Goal: Information Seeking & Learning: Find contact information

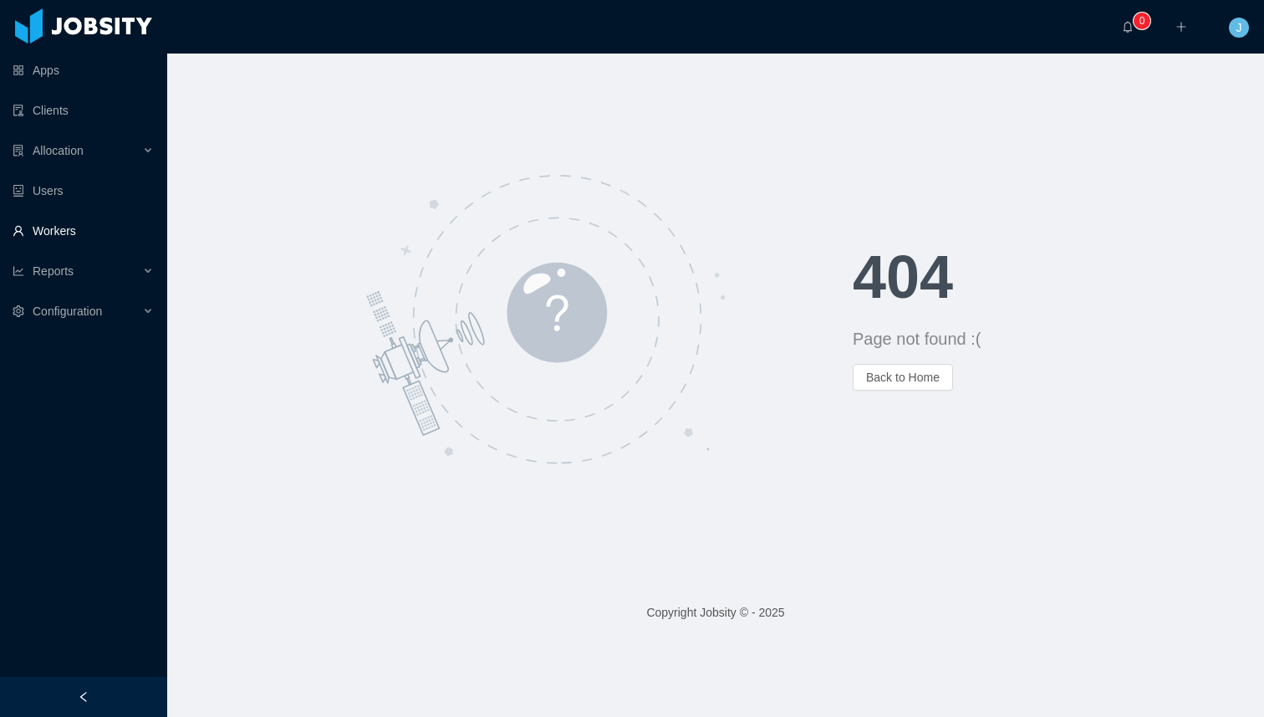
click at [41, 221] on link "Workers" at bounding box center [83, 230] width 141 height 33
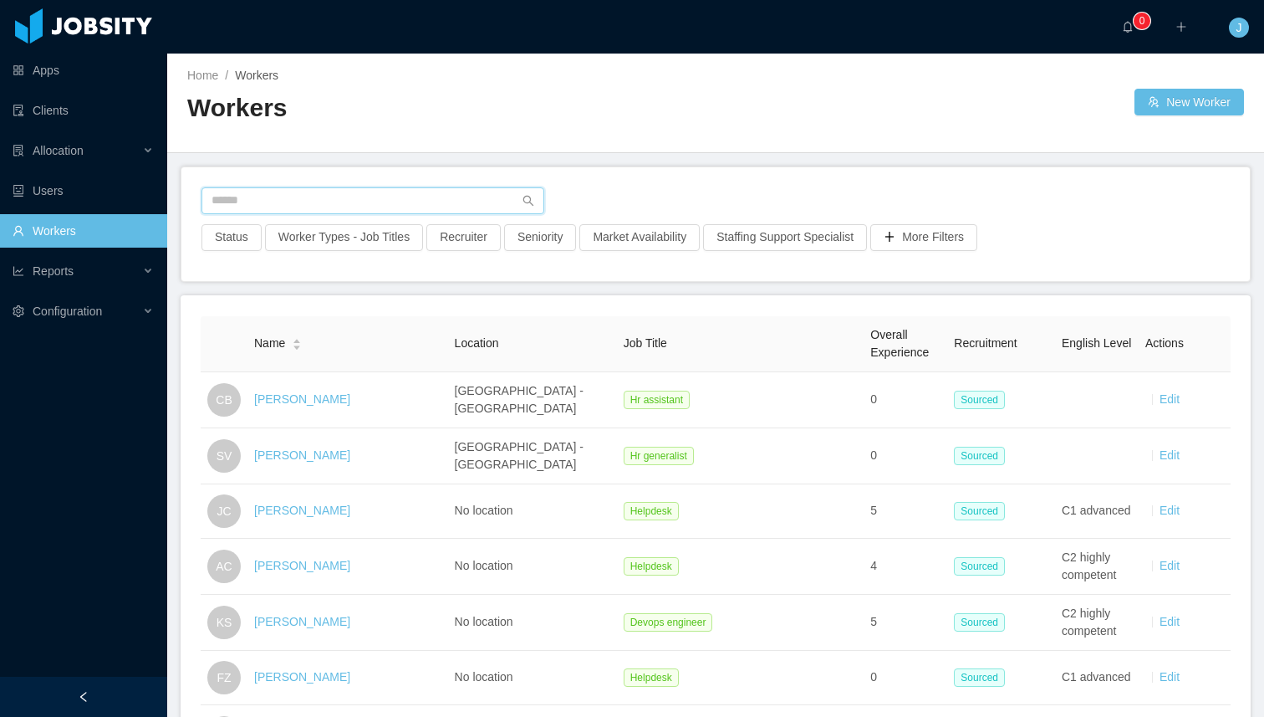
click at [244, 190] on input "text" at bounding box center [372, 200] width 343 height 27
paste input "**********"
type input "**********"
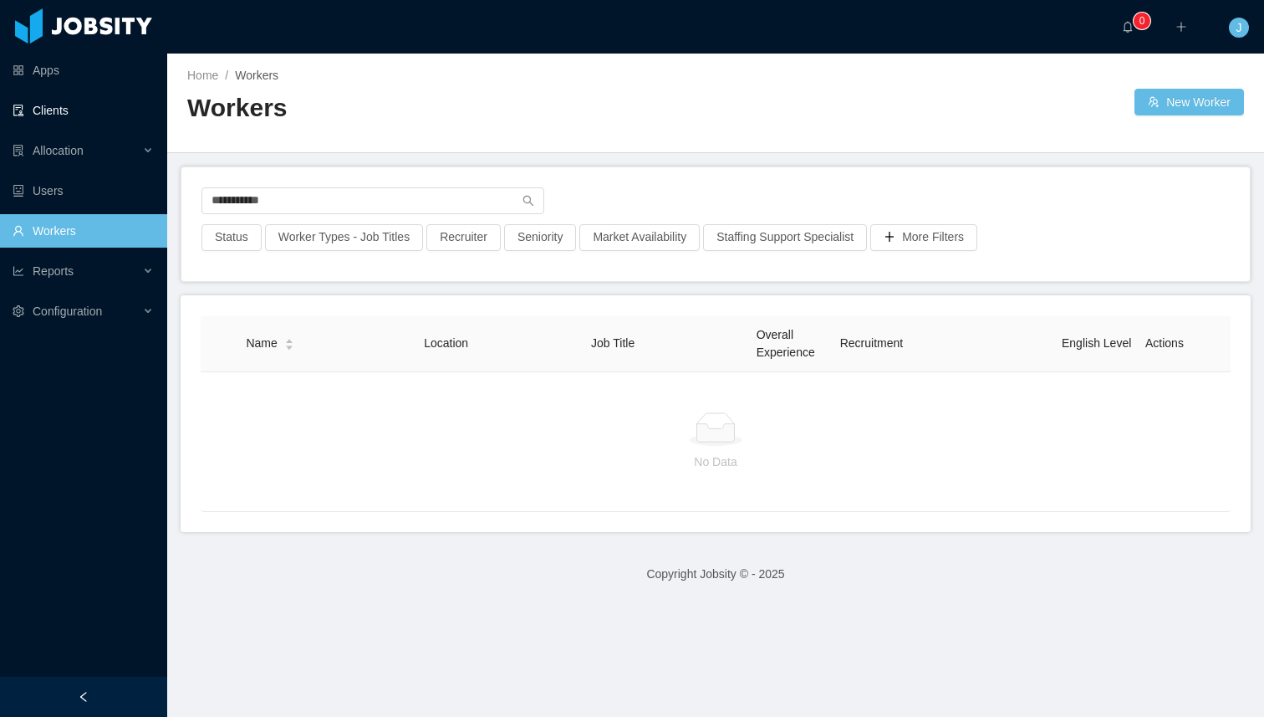
click at [78, 109] on link "Clients" at bounding box center [83, 110] width 141 height 33
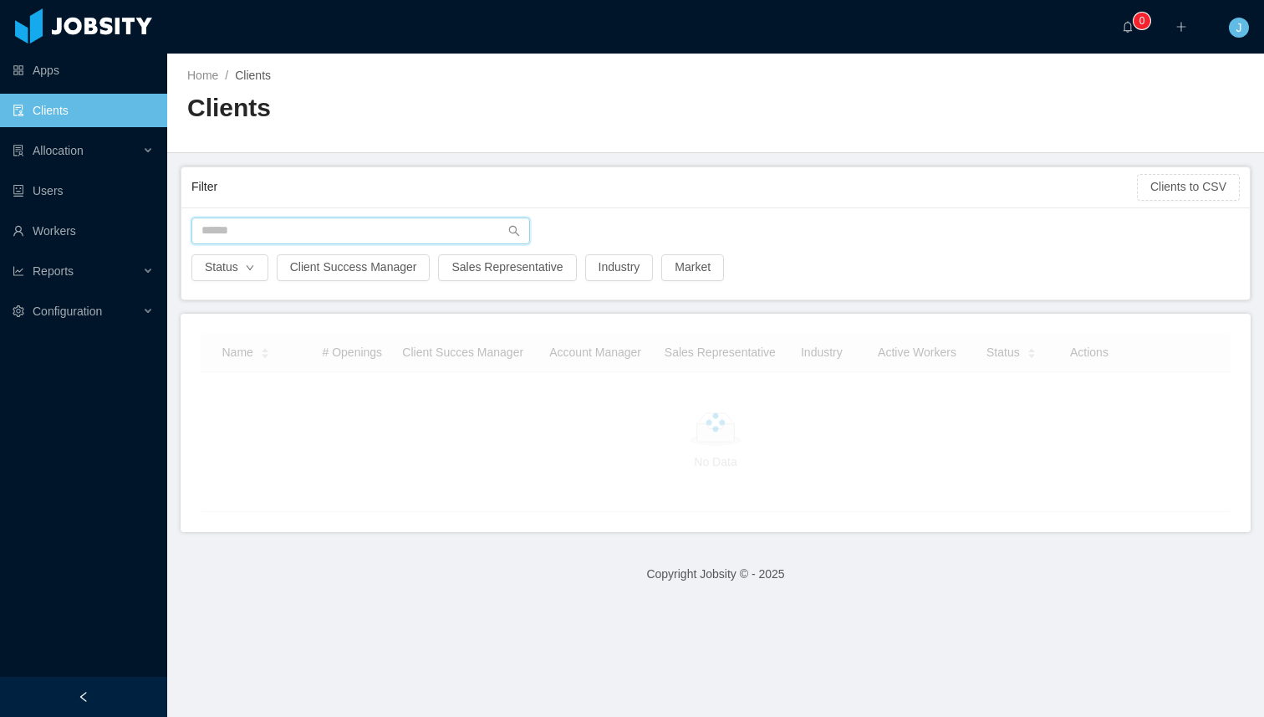
click at [258, 222] on input "text" at bounding box center [360, 230] width 339 height 27
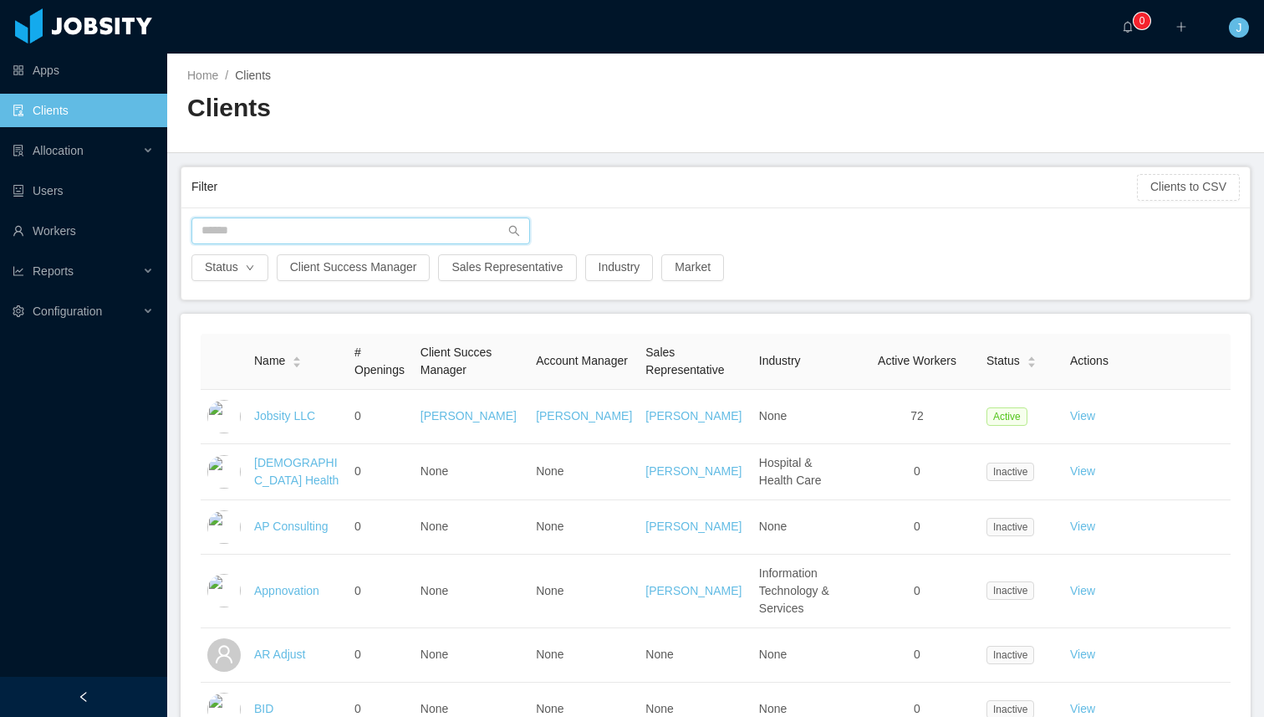
type input "**********"
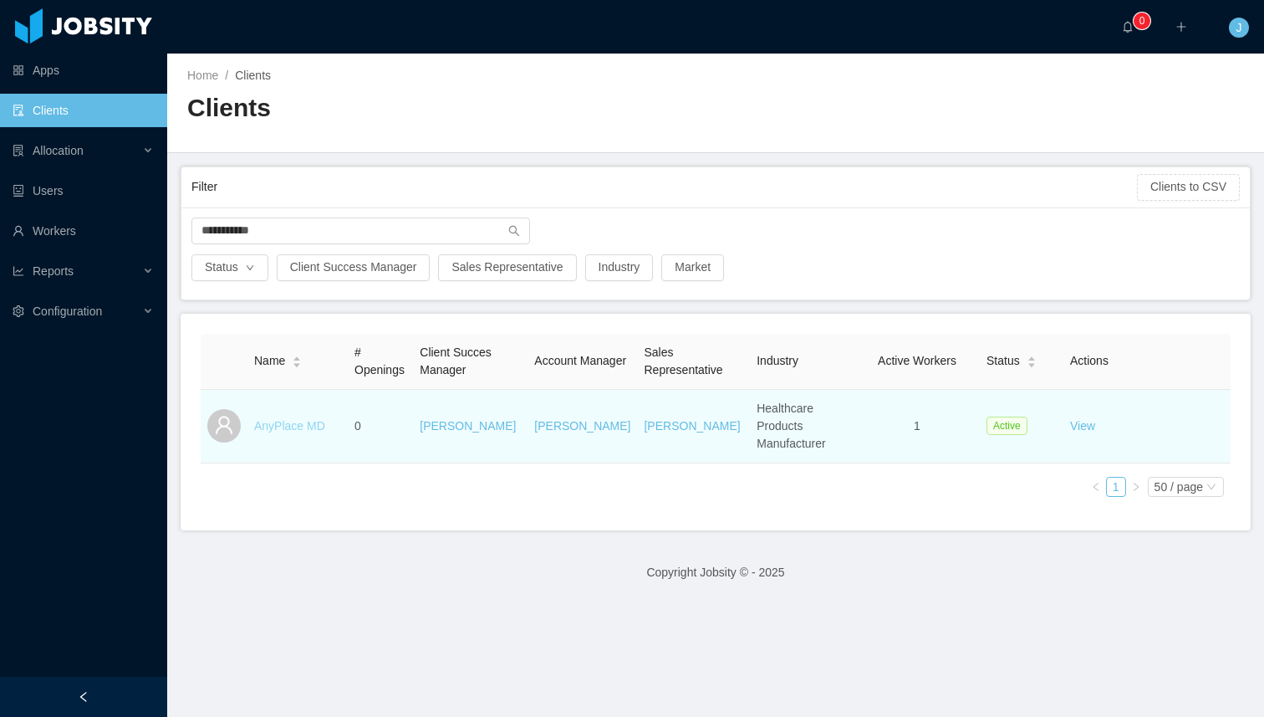
click at [283, 420] on link "AnyPlace MD" at bounding box center [289, 425] width 71 height 13
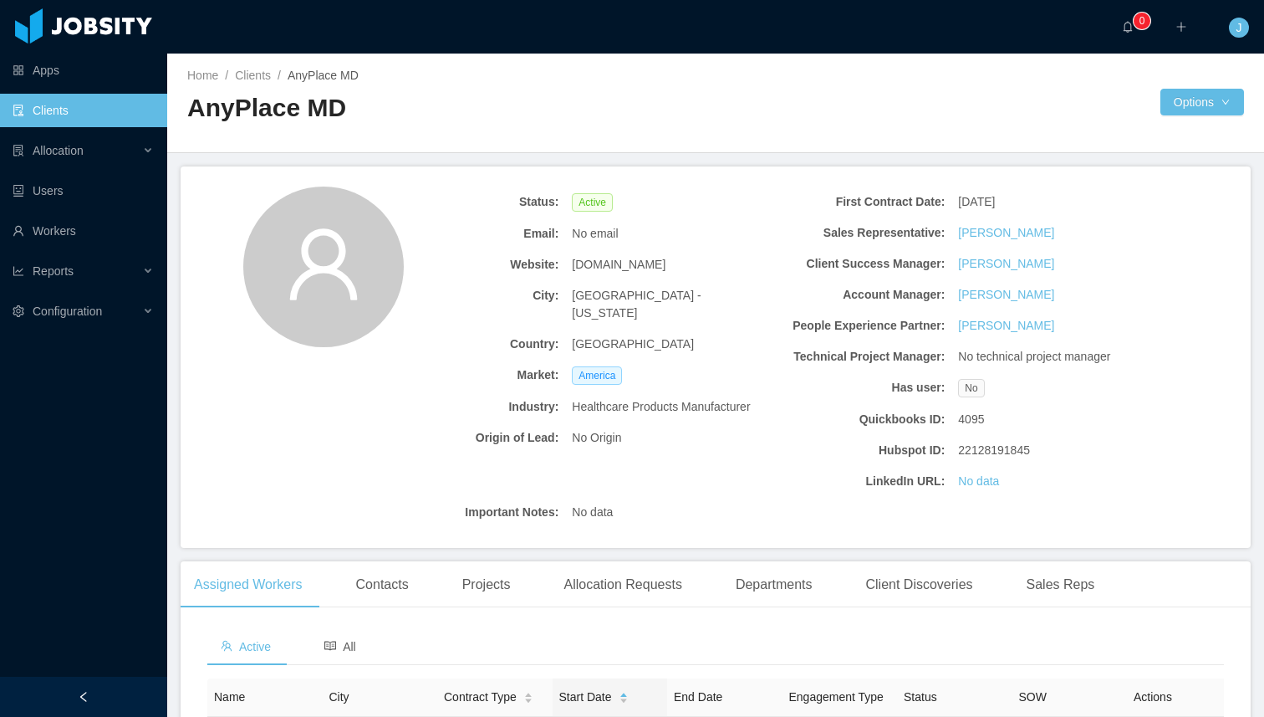
drag, startPoint x: 640, startPoint y: 264, endPoint x: 597, endPoint y: 264, distance: 42.6
click at [622, 264] on div "[DOMAIN_NAME]" at bounding box center [661, 264] width 193 height 31
click at [584, 264] on span "[DOMAIN_NAME]" at bounding box center [619, 265] width 94 height 18
drag, startPoint x: 630, startPoint y: 264, endPoint x: 574, endPoint y: 265, distance: 56.0
click at [574, 265] on span "[DOMAIN_NAME]" at bounding box center [619, 265] width 94 height 18
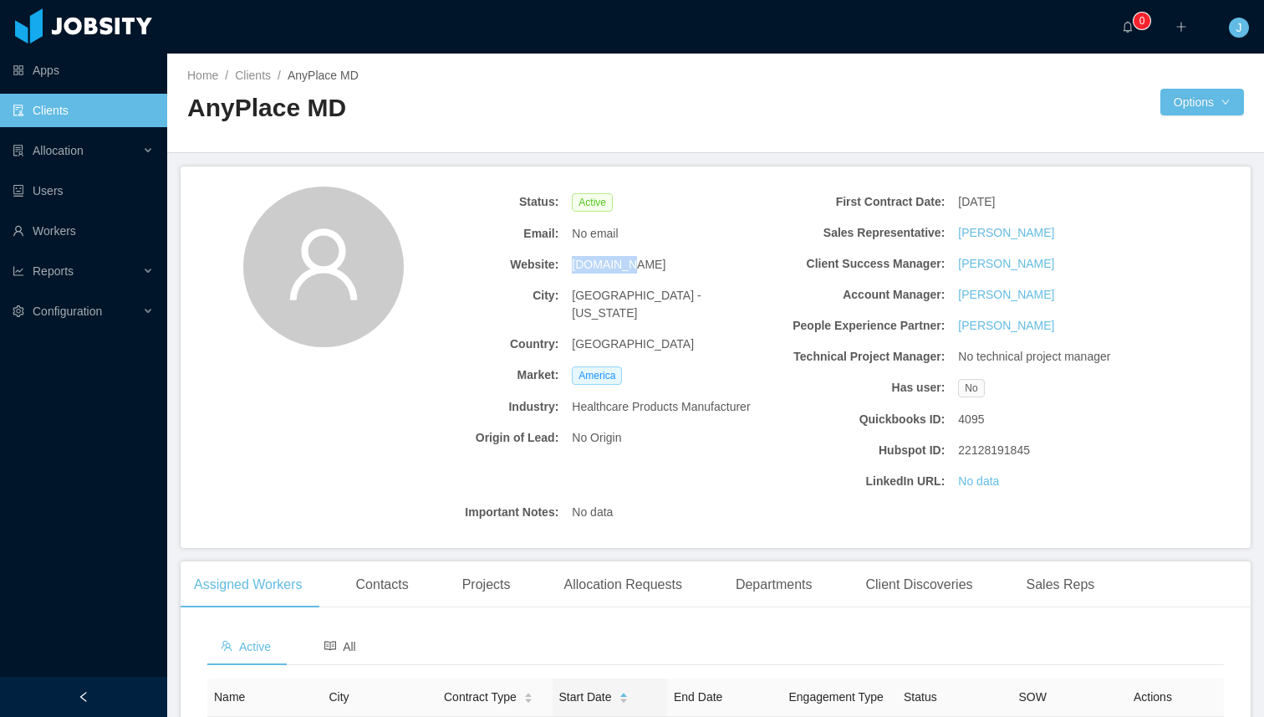
copy span "[DOMAIN_NAME]"
click at [42, 110] on link "Clients" at bounding box center [83, 110] width 141 height 33
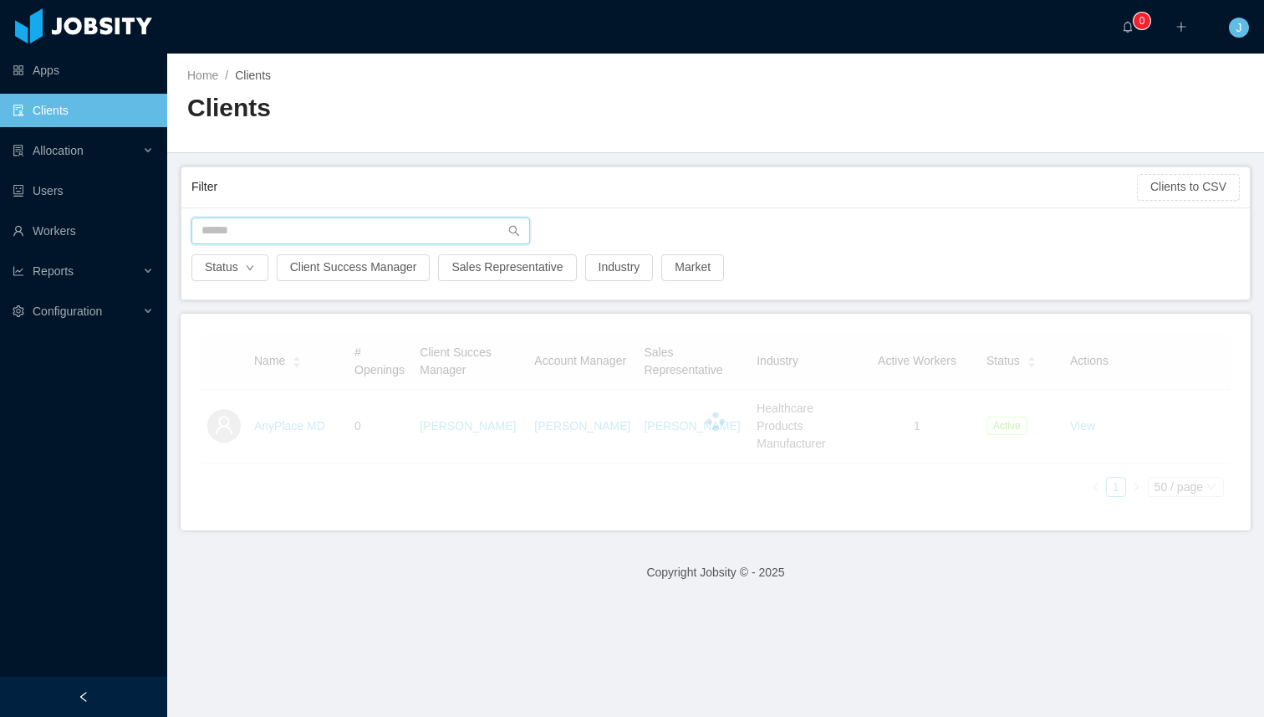
click at [226, 237] on input "text" at bounding box center [360, 230] width 339 height 27
type input "**********"
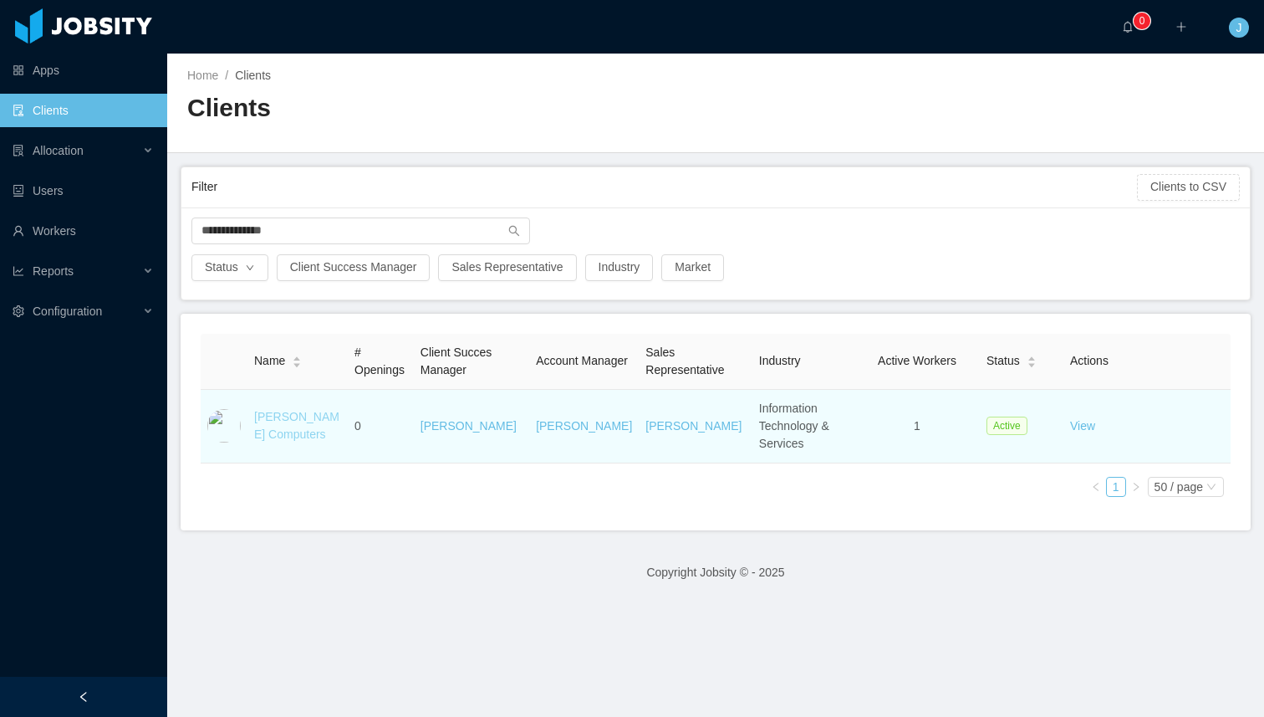
click at [278, 413] on link "[PERSON_NAME] Computers" at bounding box center [296, 425] width 85 height 31
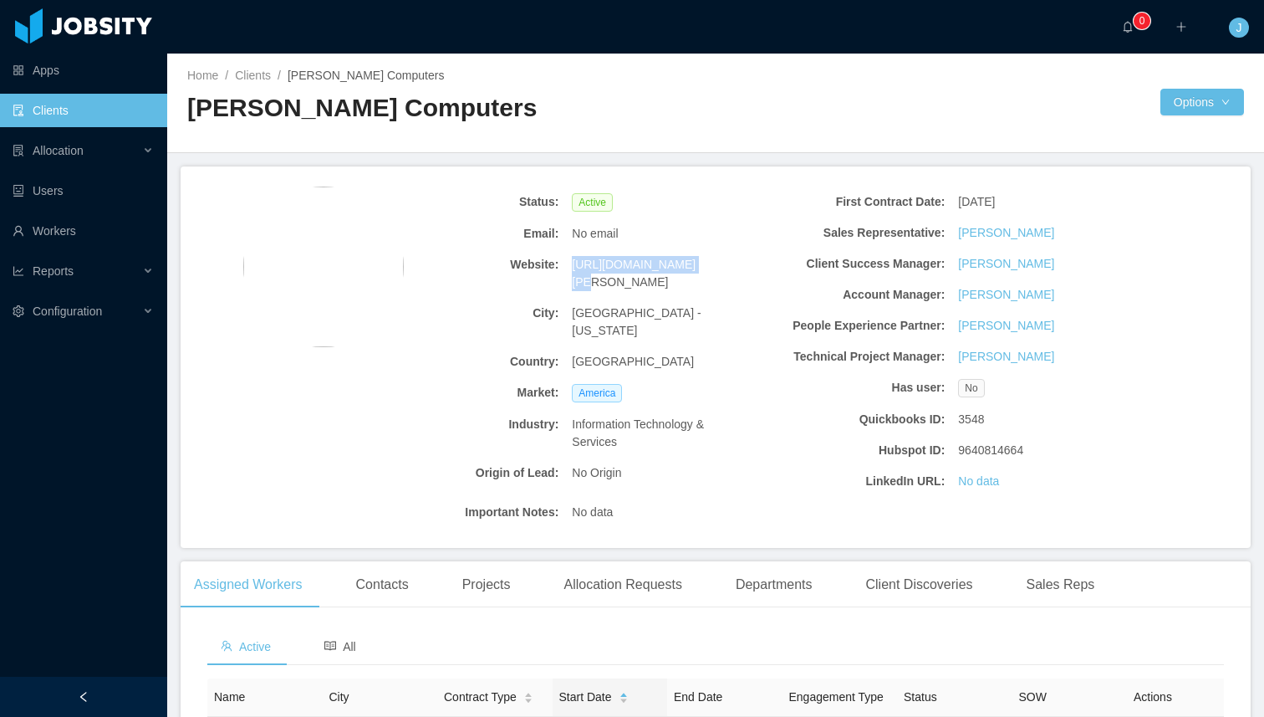
drag, startPoint x: 698, startPoint y: 266, endPoint x: 571, endPoint y: 264, distance: 127.1
click at [571, 264] on div "[URL][DOMAIN_NAME][PERSON_NAME]" at bounding box center [661, 273] width 193 height 48
copy span "[URL][DOMAIN_NAME][PERSON_NAME]"
click at [105, 115] on link "Clients" at bounding box center [83, 110] width 141 height 33
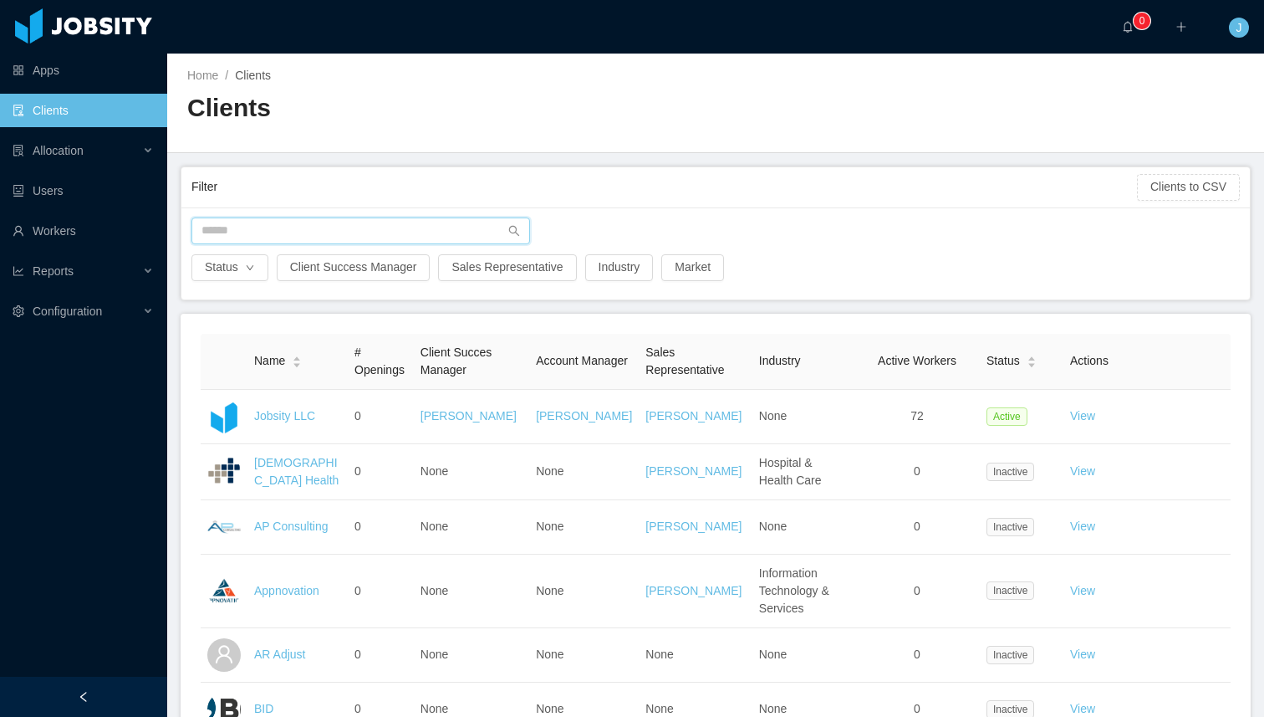
click at [242, 236] on input "text" at bounding box center [360, 230] width 339 height 27
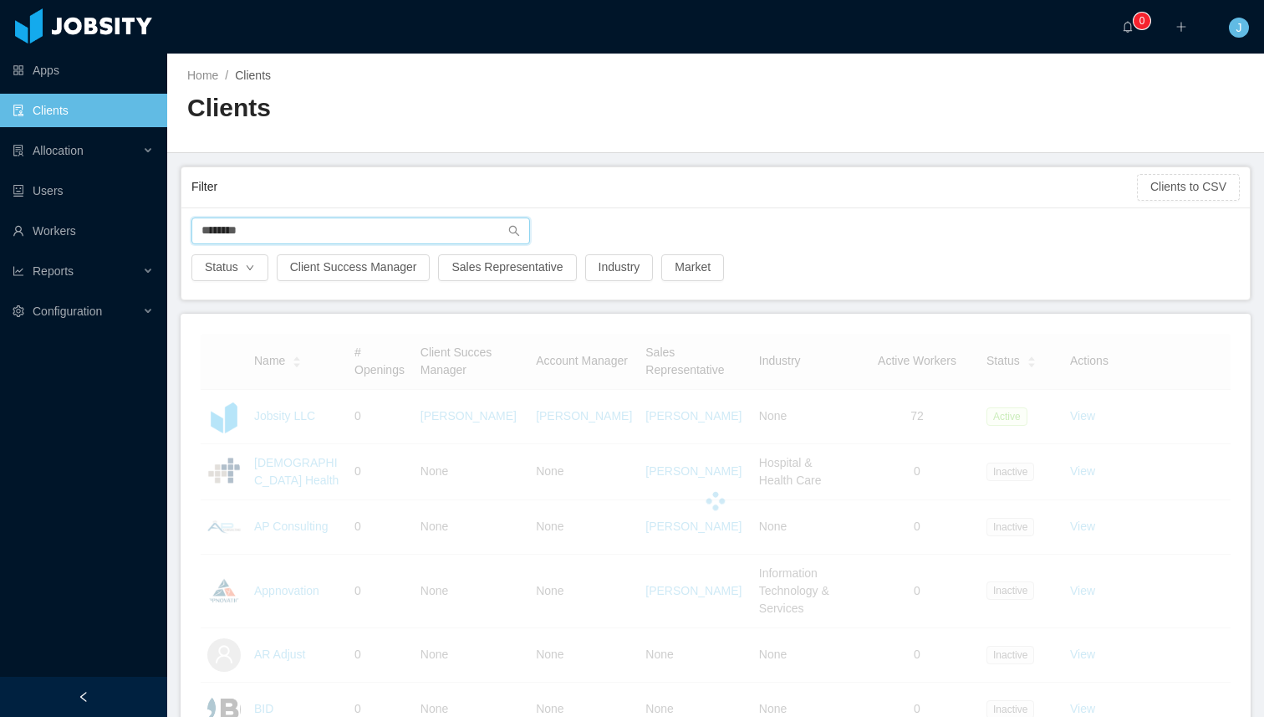
type input "********"
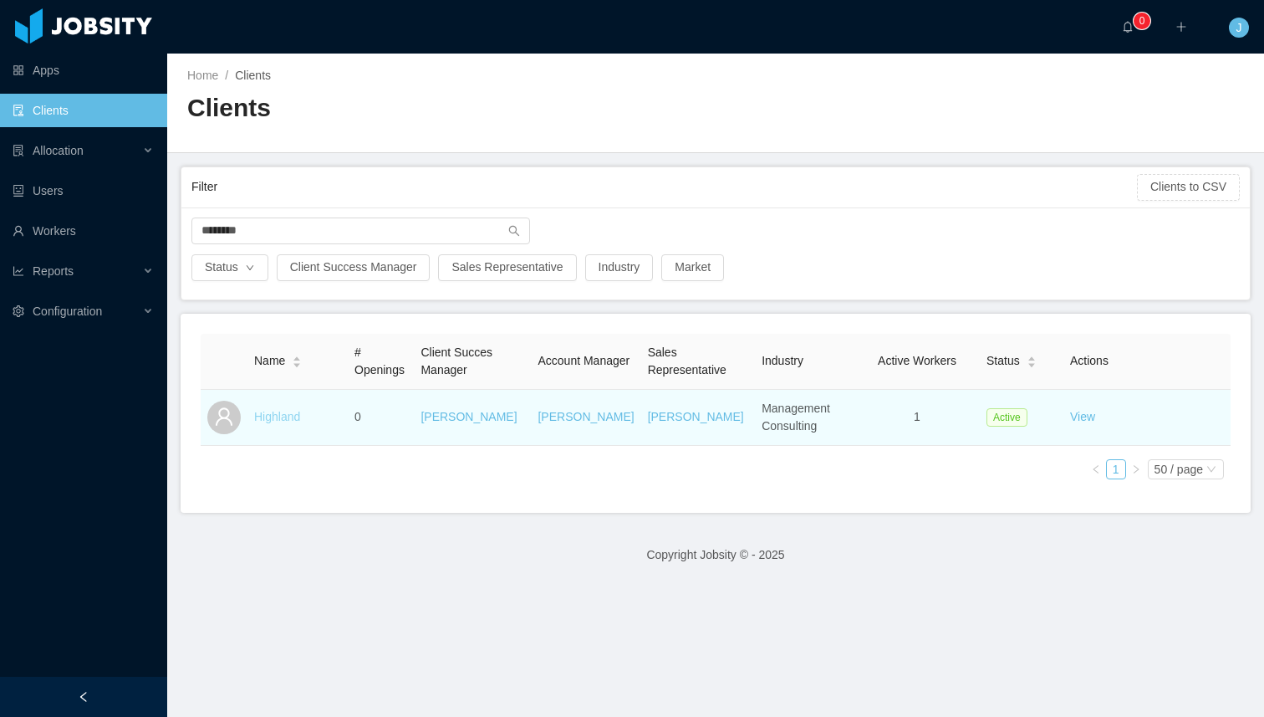
click at [278, 416] on link "Highland" at bounding box center [277, 416] width 46 height 13
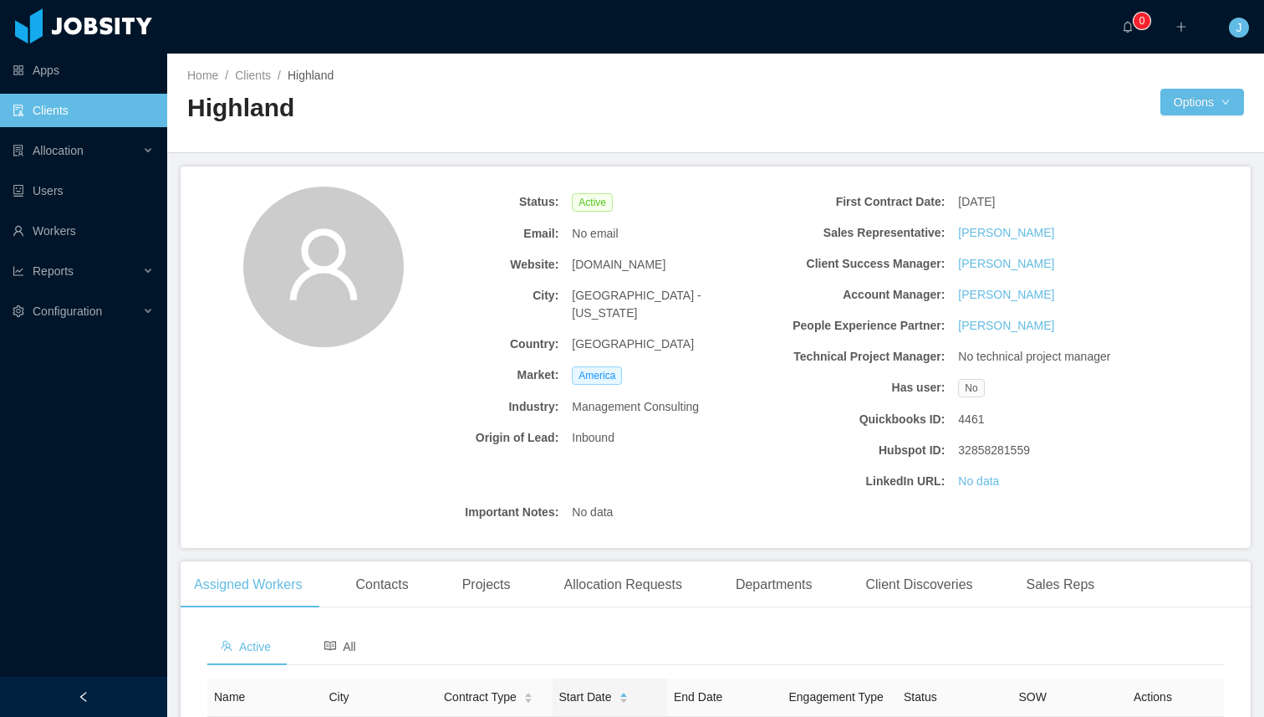
drag, startPoint x: 703, startPoint y: 267, endPoint x: 570, endPoint y: 266, distance: 132.9
click at [570, 266] on div "[DOMAIN_NAME]" at bounding box center [661, 264] width 193 height 31
copy span "[DOMAIN_NAME]"
click at [75, 123] on link "Clients" at bounding box center [83, 110] width 141 height 33
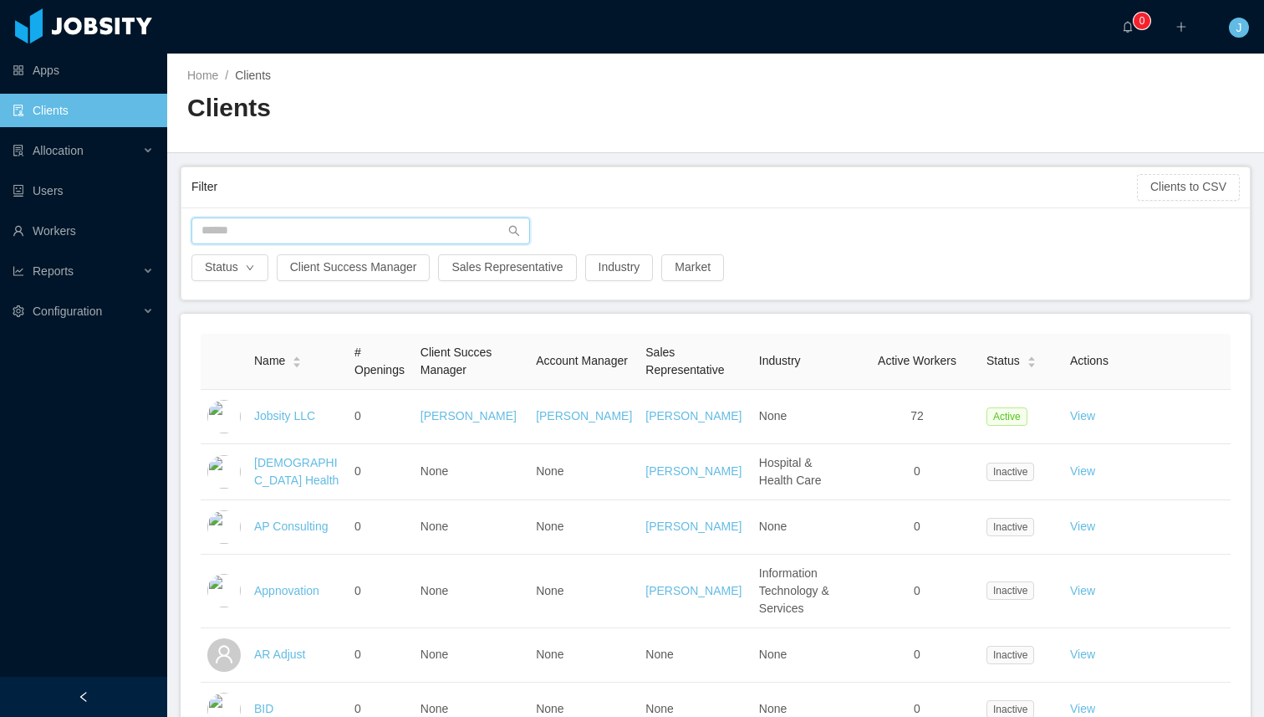
click at [246, 237] on input "text" at bounding box center [360, 230] width 339 height 27
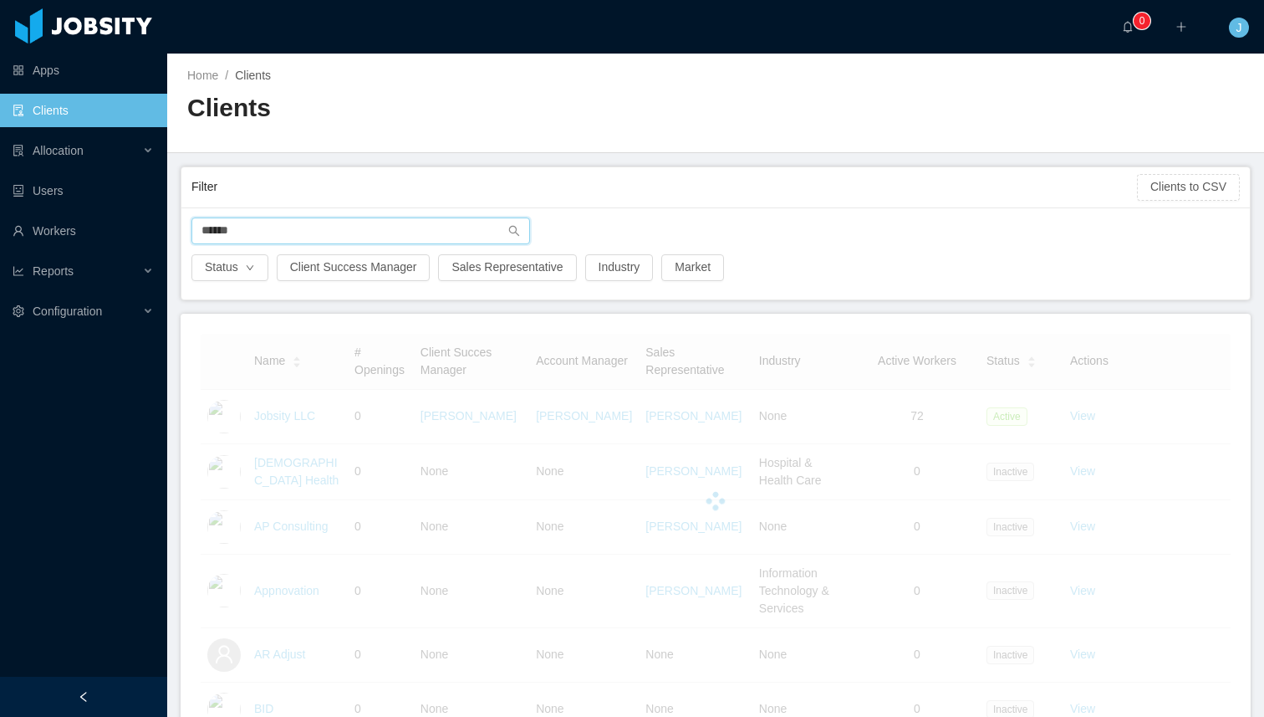
type input "******"
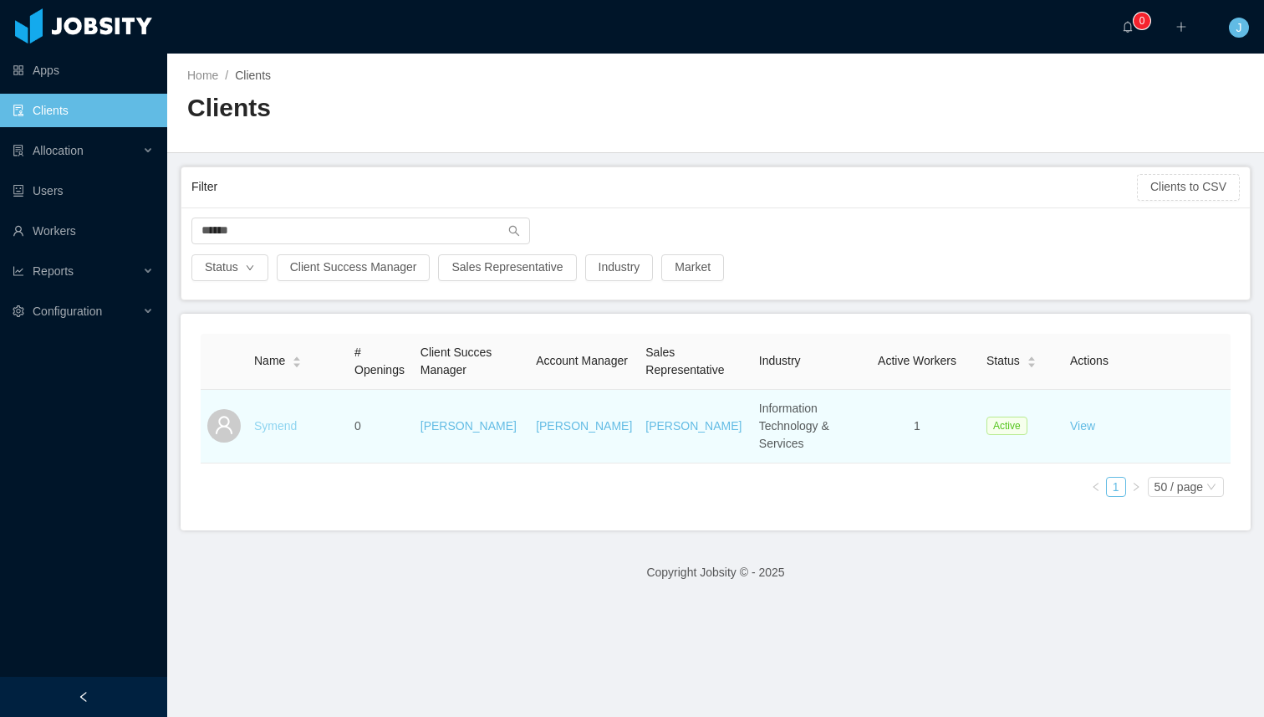
click at [275, 419] on link "Symend" at bounding box center [275, 425] width 43 height 13
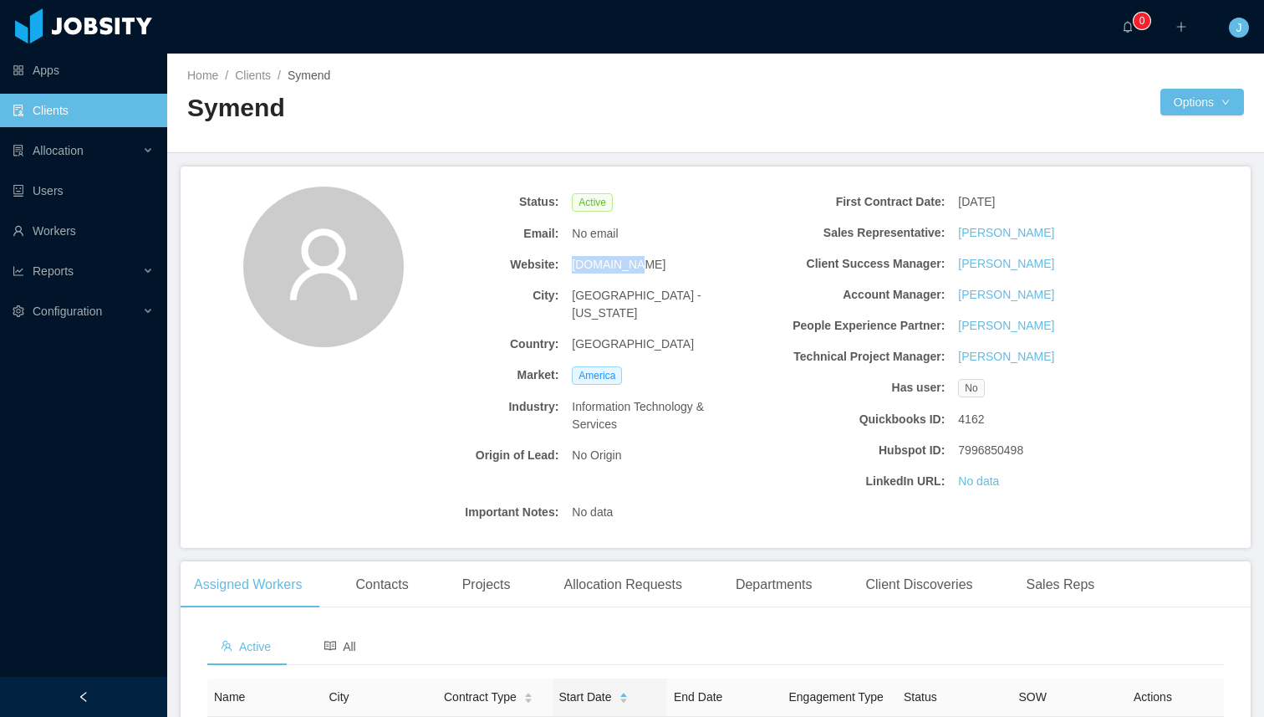
drag, startPoint x: 648, startPoint y: 265, endPoint x: 565, endPoint y: 265, distance: 82.8
click at [565, 265] on div "[DOMAIN_NAME]" at bounding box center [661, 264] width 193 height 31
copy span "[DOMAIN_NAME]"
click at [75, 117] on link "Clients" at bounding box center [83, 110] width 141 height 33
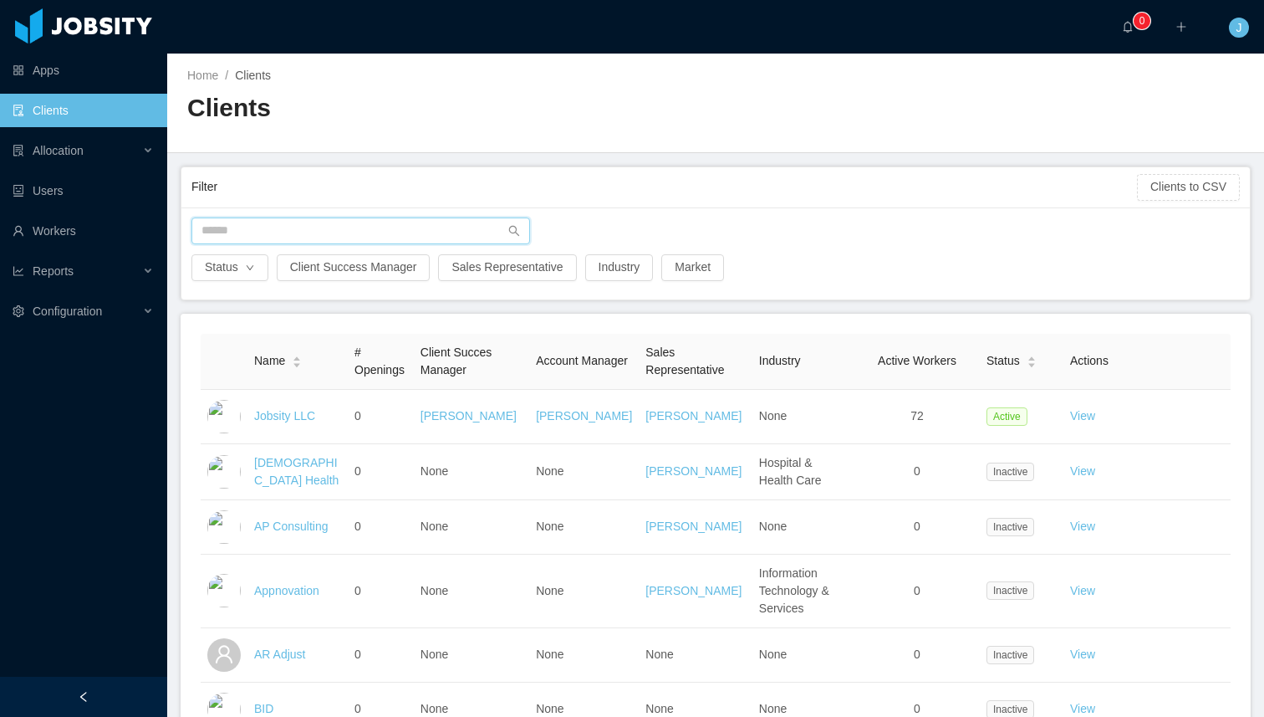
click at [268, 227] on input "text" at bounding box center [360, 230] width 339 height 27
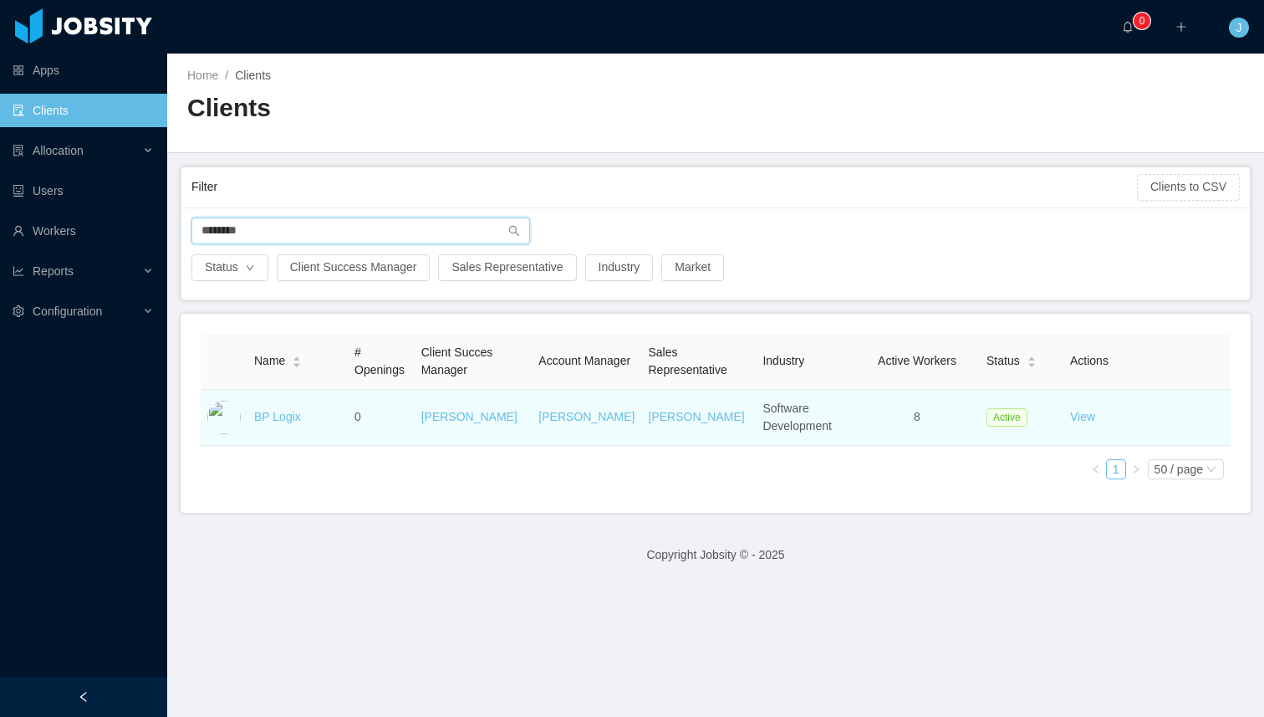
type input "********"
click at [278, 423] on td "BP Logix" at bounding box center [297, 418] width 100 height 56
click at [278, 419] on link "BP Logix" at bounding box center [277, 416] width 47 height 13
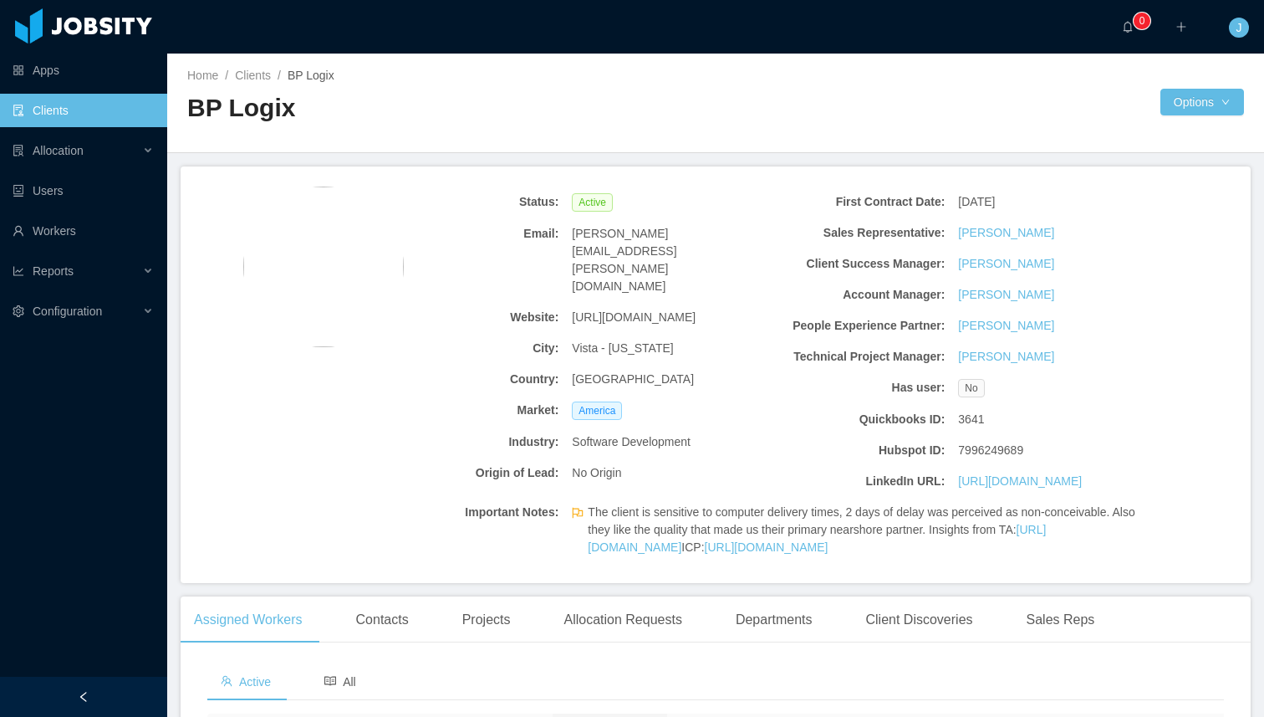
drag, startPoint x: 709, startPoint y: 264, endPoint x: 566, endPoint y: 260, distance: 143.0
click at [566, 302] on div "[URL][DOMAIN_NAME]" at bounding box center [661, 317] width 193 height 31
copy span "[URL][DOMAIN_NAME]"
click at [117, 117] on link "Clients" at bounding box center [83, 110] width 141 height 33
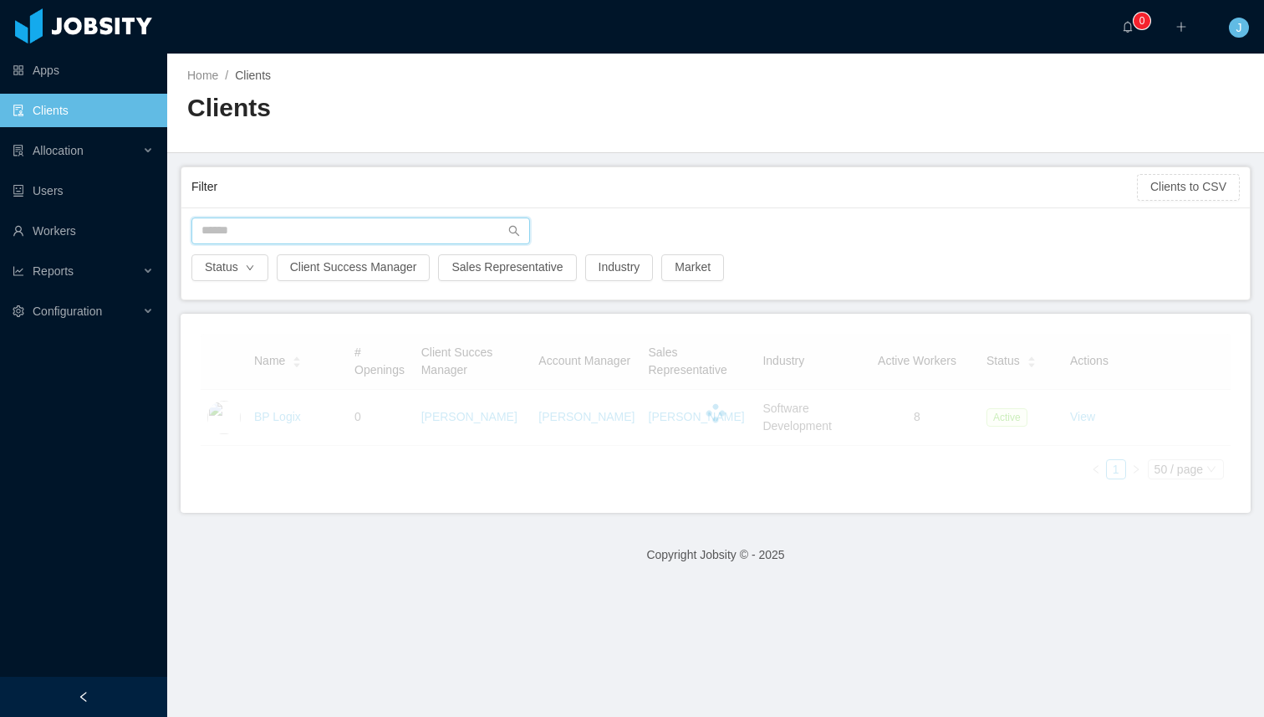
click at [303, 234] on input "text" at bounding box center [360, 230] width 339 height 27
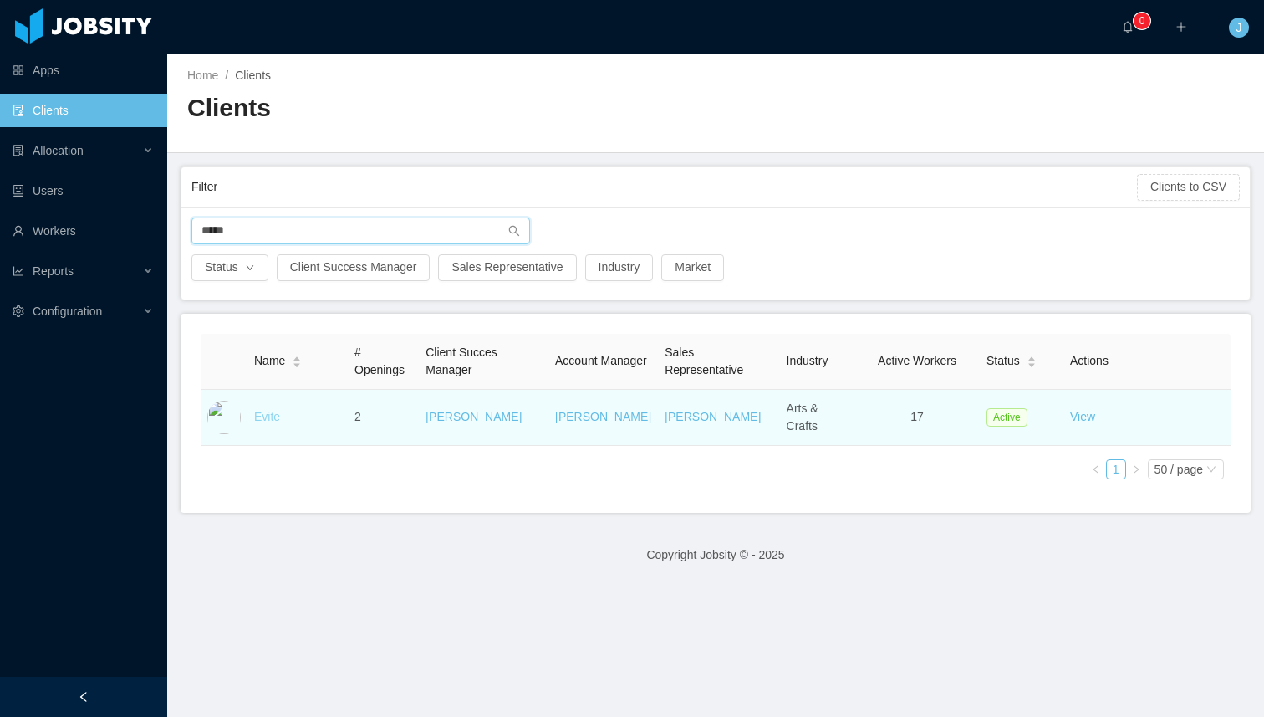
type input "*****"
click at [266, 416] on link "Evite" at bounding box center [267, 416] width 26 height 13
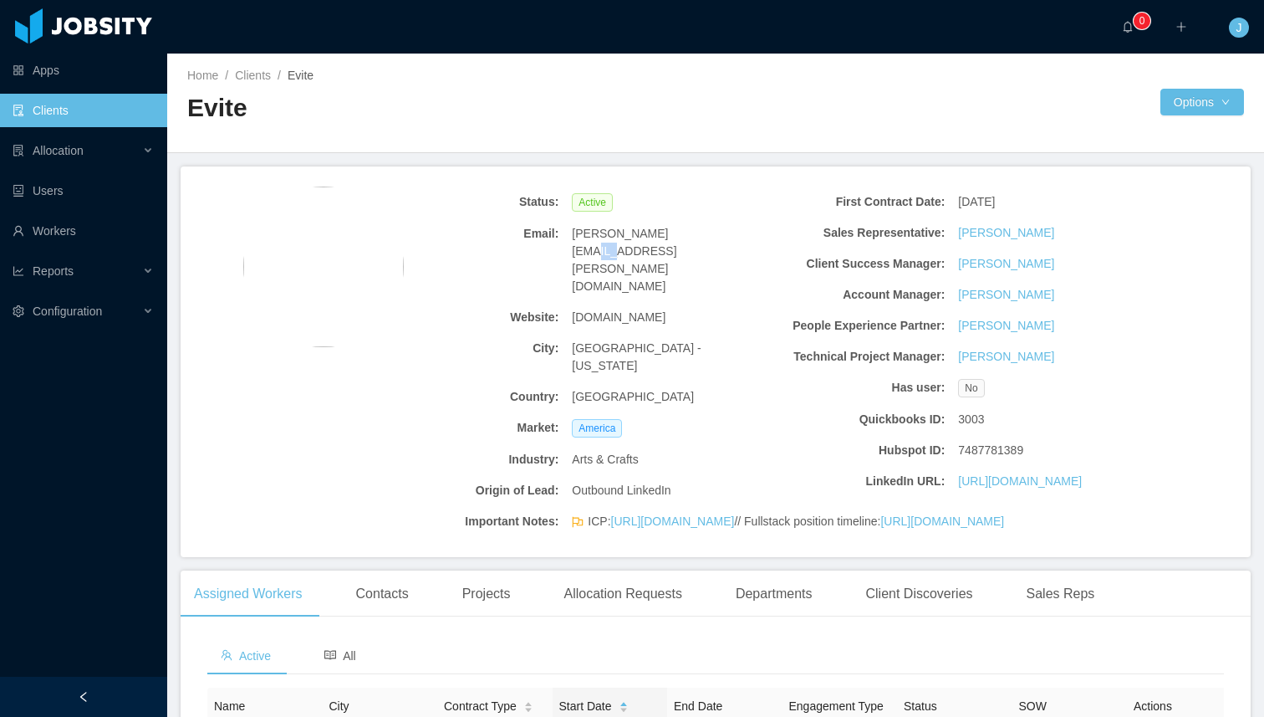
drag, startPoint x: 698, startPoint y: 235, endPoint x: 674, endPoint y: 235, distance: 24.2
click at [675, 235] on div "[PERSON_NAME][EMAIL_ADDRESS][PERSON_NAME][DOMAIN_NAME]" at bounding box center [661, 260] width 193 height 84
drag, startPoint x: 675, startPoint y: 263, endPoint x: 569, endPoint y: 263, distance: 105.3
click at [569, 302] on div "[DOMAIN_NAME]" at bounding box center [661, 317] width 193 height 31
copy span "[DOMAIN_NAME]"
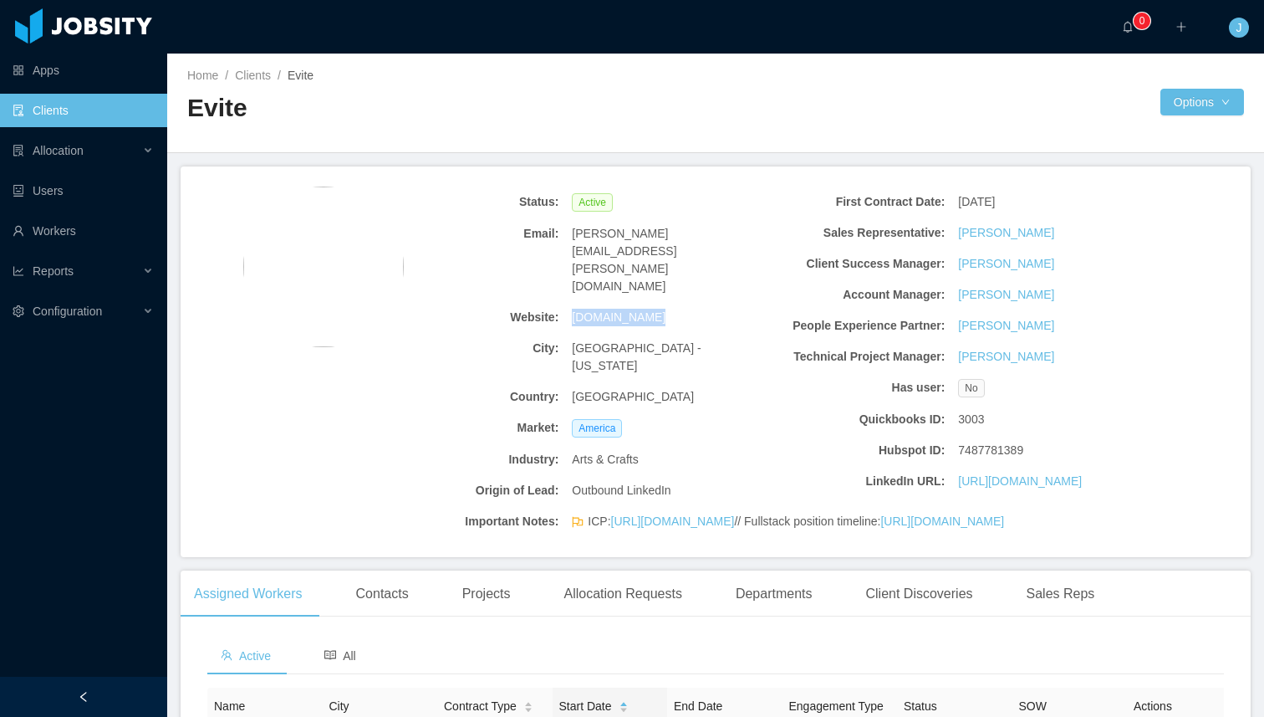
click at [87, 116] on link "Clients" at bounding box center [83, 110] width 141 height 33
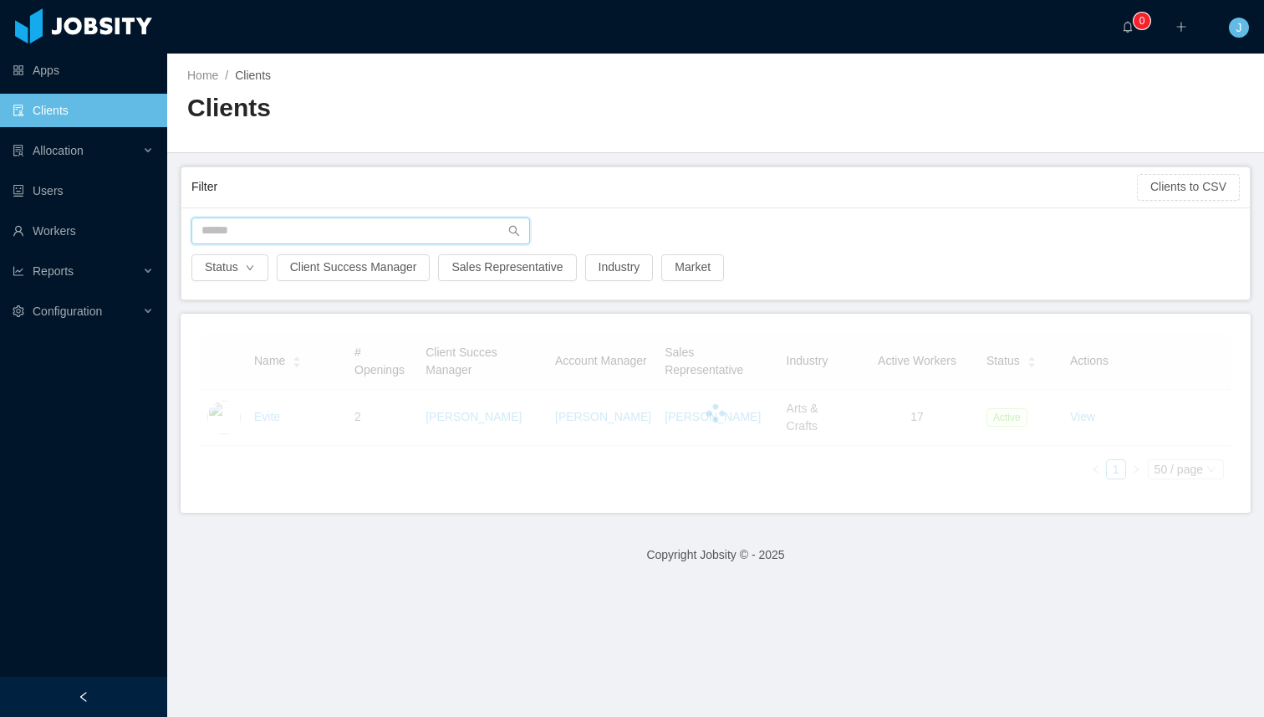
click at [227, 232] on input "text" at bounding box center [360, 230] width 339 height 27
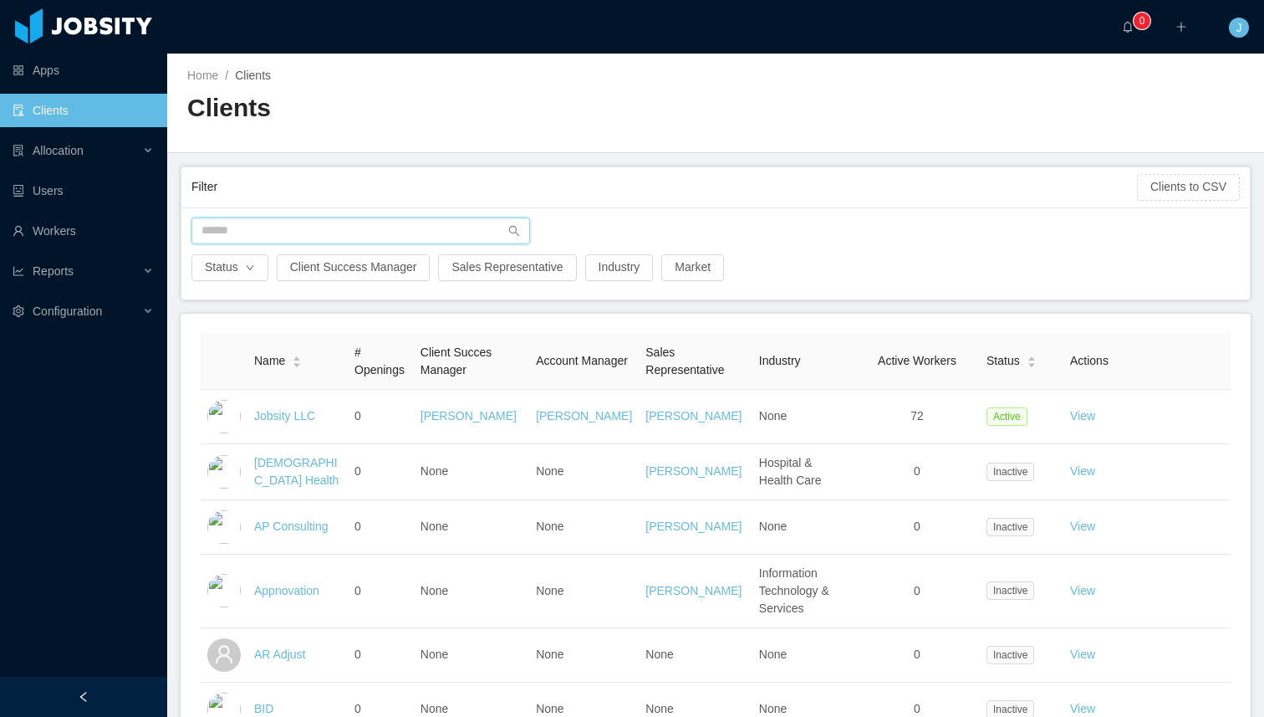
type input "**********"
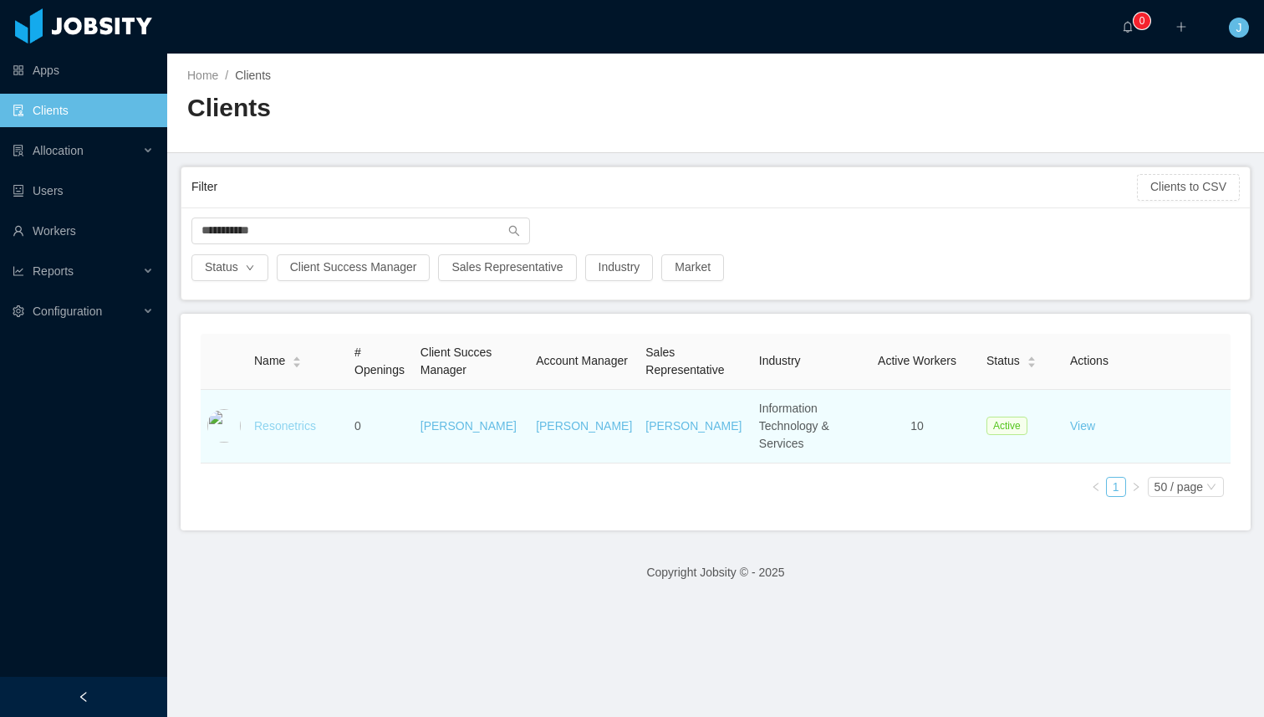
click at [277, 423] on link "Resonetrics" at bounding box center [285, 425] width 62 height 13
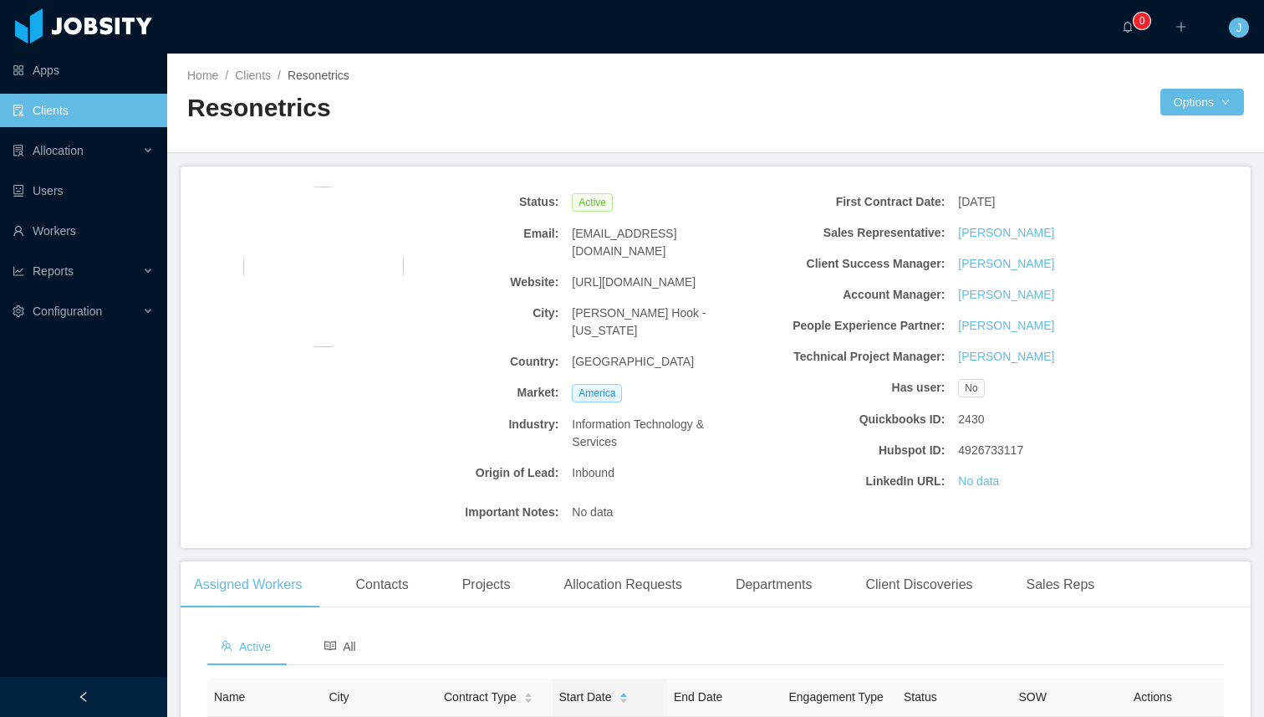
drag, startPoint x: 703, startPoint y: 263, endPoint x: 562, endPoint y: 269, distance: 141.5
click at [564, 269] on div "Website: [URL][DOMAIN_NAME]" at bounding box center [565, 282] width 386 height 31
copy div "[URL][DOMAIN_NAME]"
click at [56, 120] on link "Clients" at bounding box center [83, 110] width 141 height 33
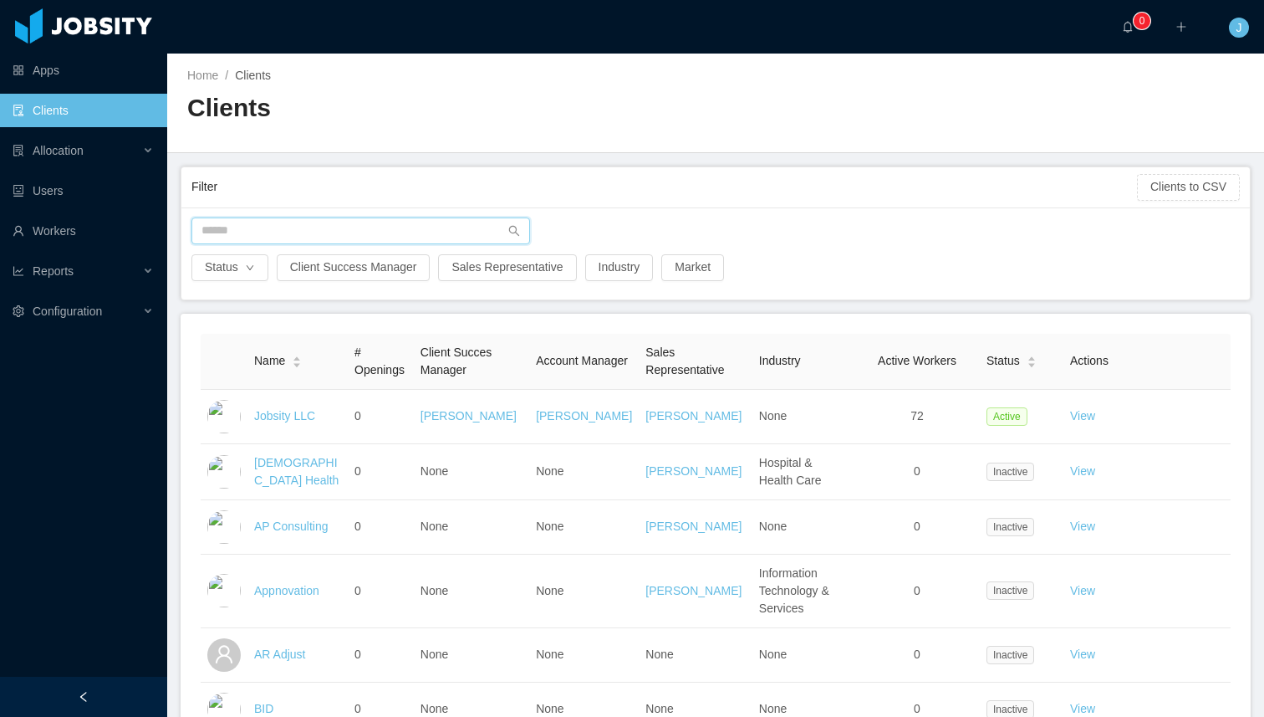
click at [309, 225] on input "text" at bounding box center [360, 230] width 339 height 27
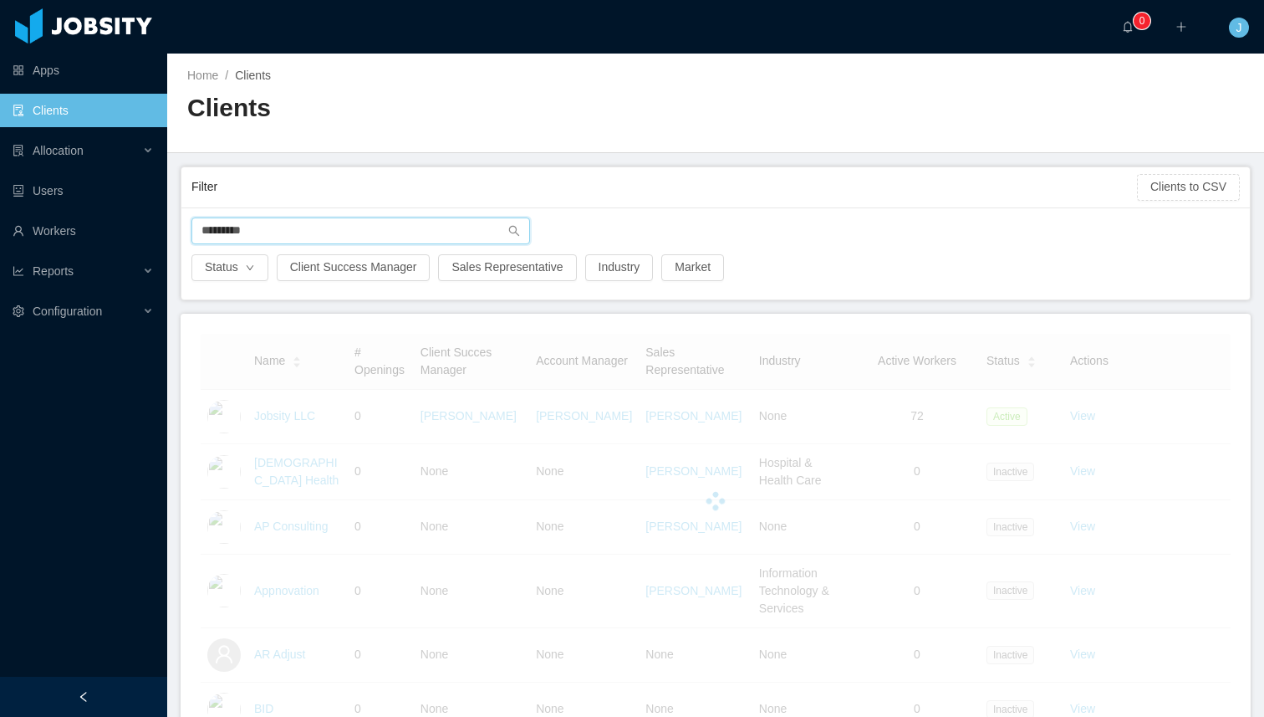
type input "*********"
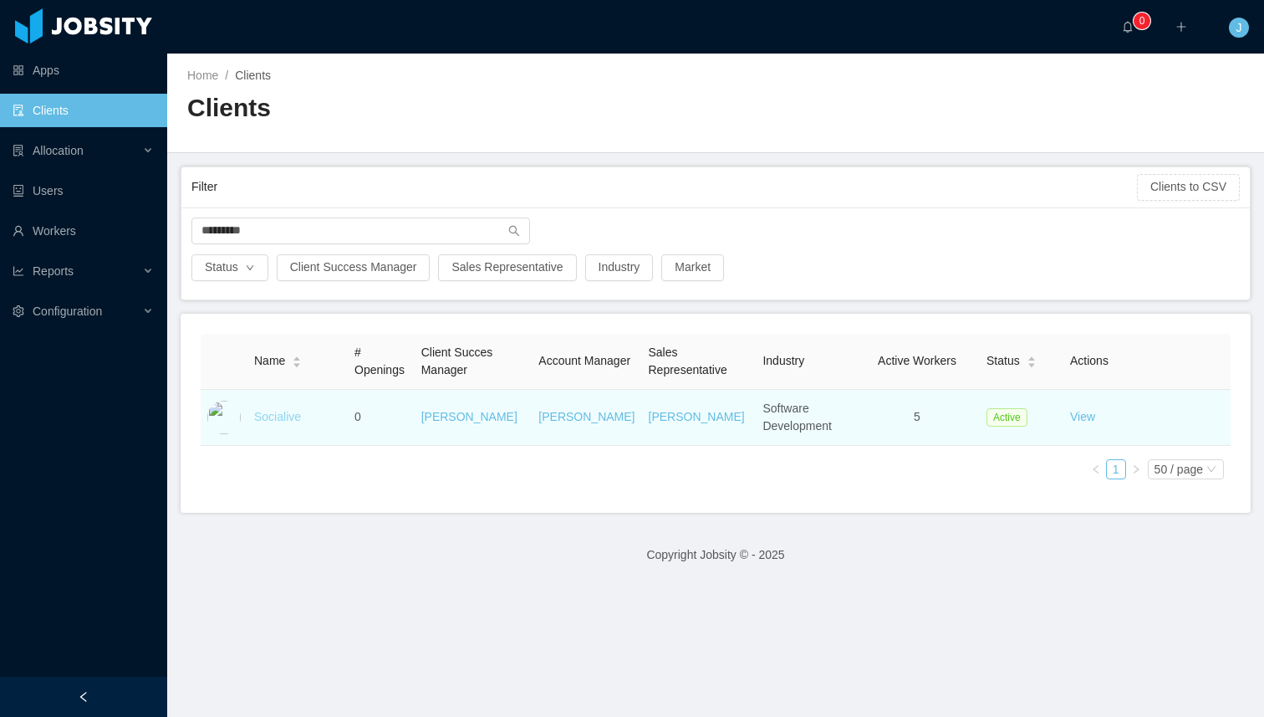
click at [272, 413] on link "Socialive" at bounding box center [277, 416] width 47 height 13
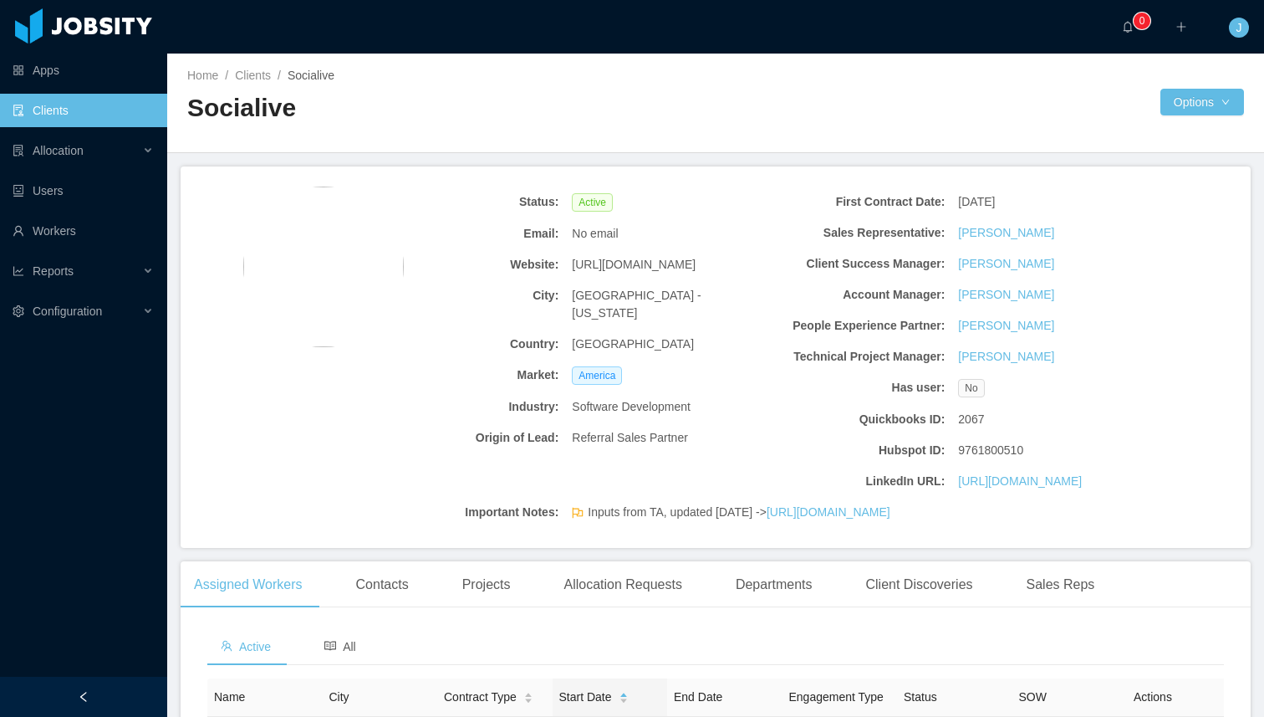
drag, startPoint x: 722, startPoint y: 262, endPoint x: 572, endPoint y: 258, distance: 149.7
click at [572, 258] on div "[URL][DOMAIN_NAME]" at bounding box center [661, 264] width 193 height 31
